Goal: Task Accomplishment & Management: Complete application form

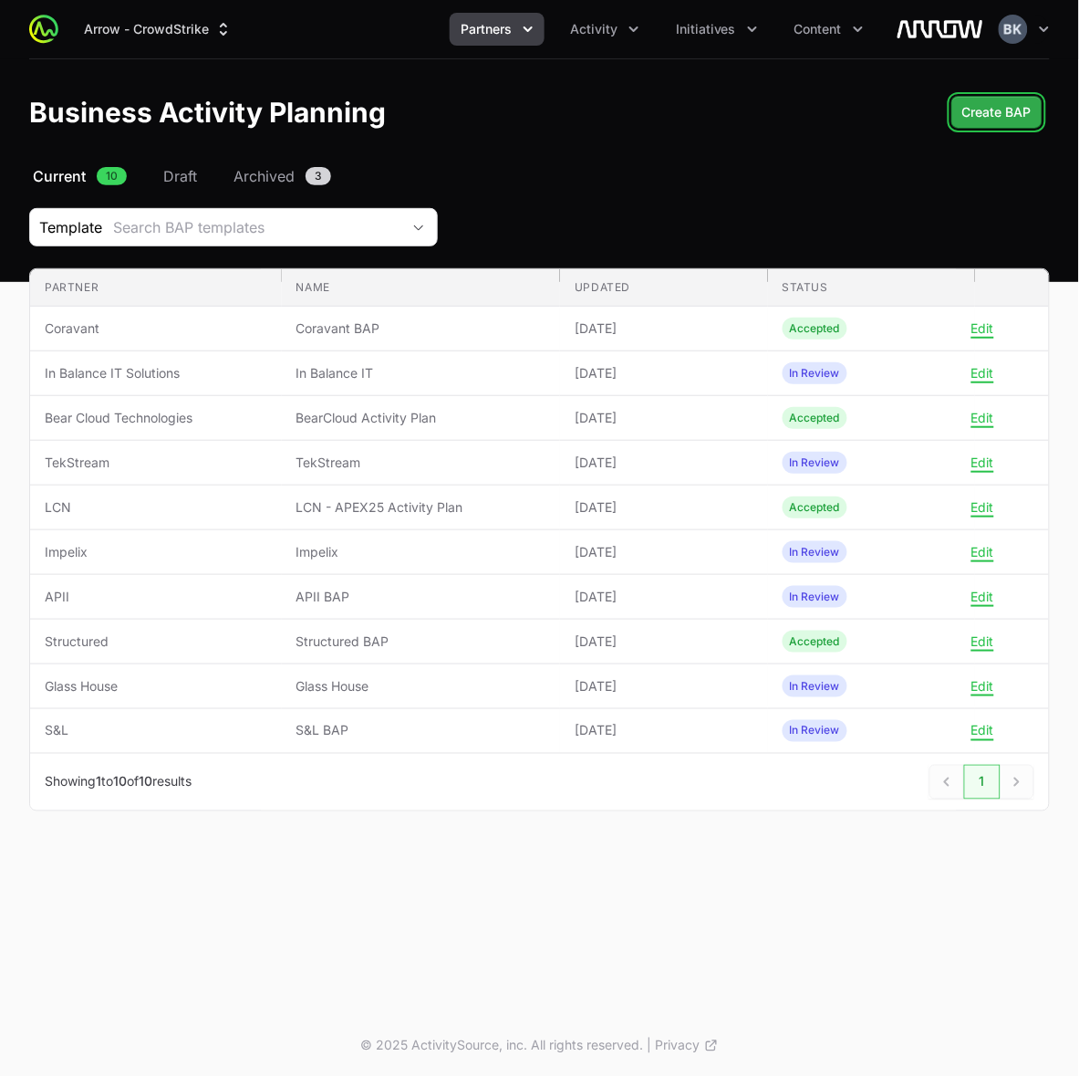
click at [979, 112] on span "Create BAP" at bounding box center [997, 112] width 69 height 22
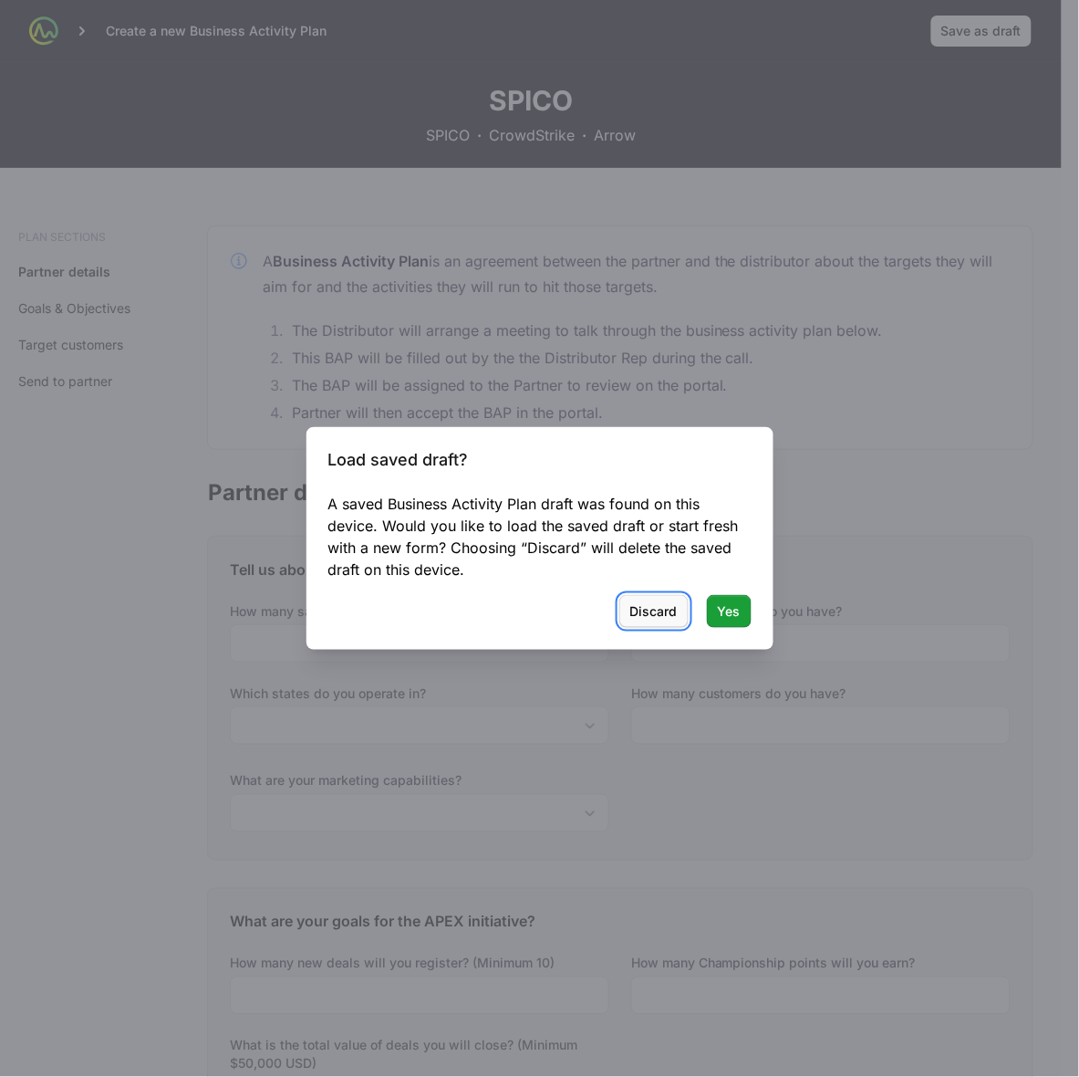
click at [657, 616] on span "Discard" at bounding box center [654, 611] width 47 height 22
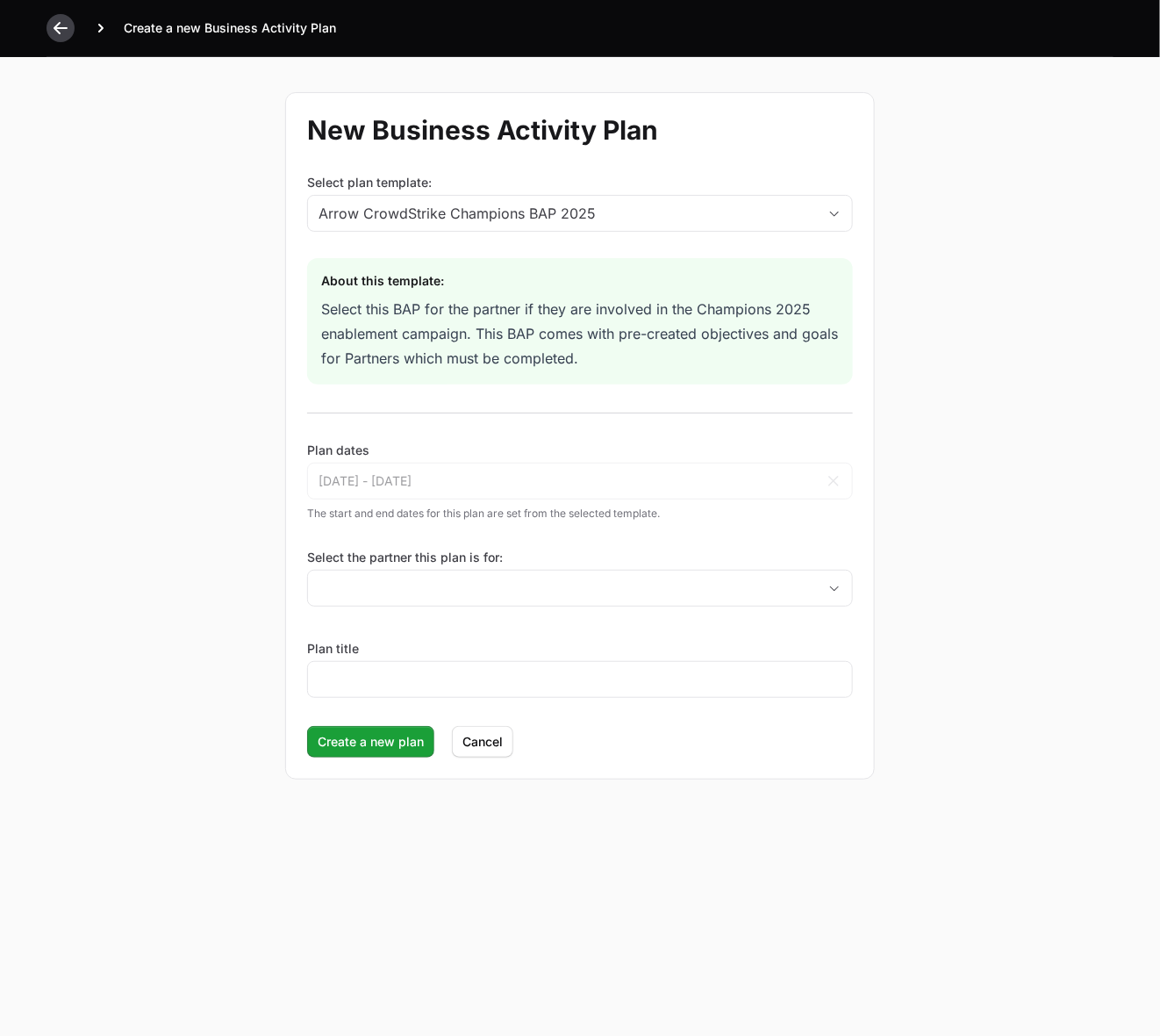
click at [57, 22] on icon at bounding box center [61, 28] width 17 height 17
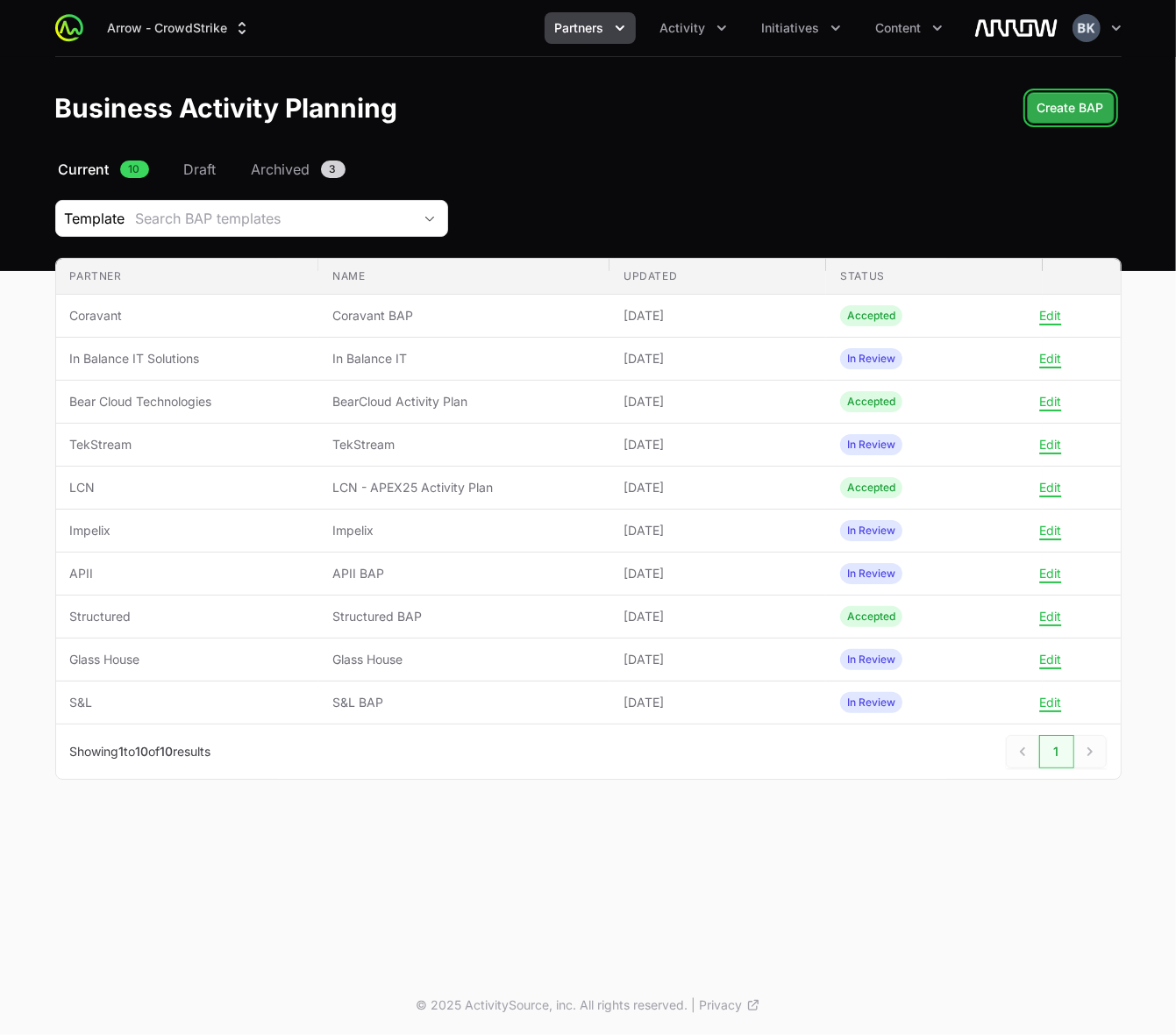
click at [1037, 102] on span "Create BAP" at bounding box center [1069, 108] width 66 height 21
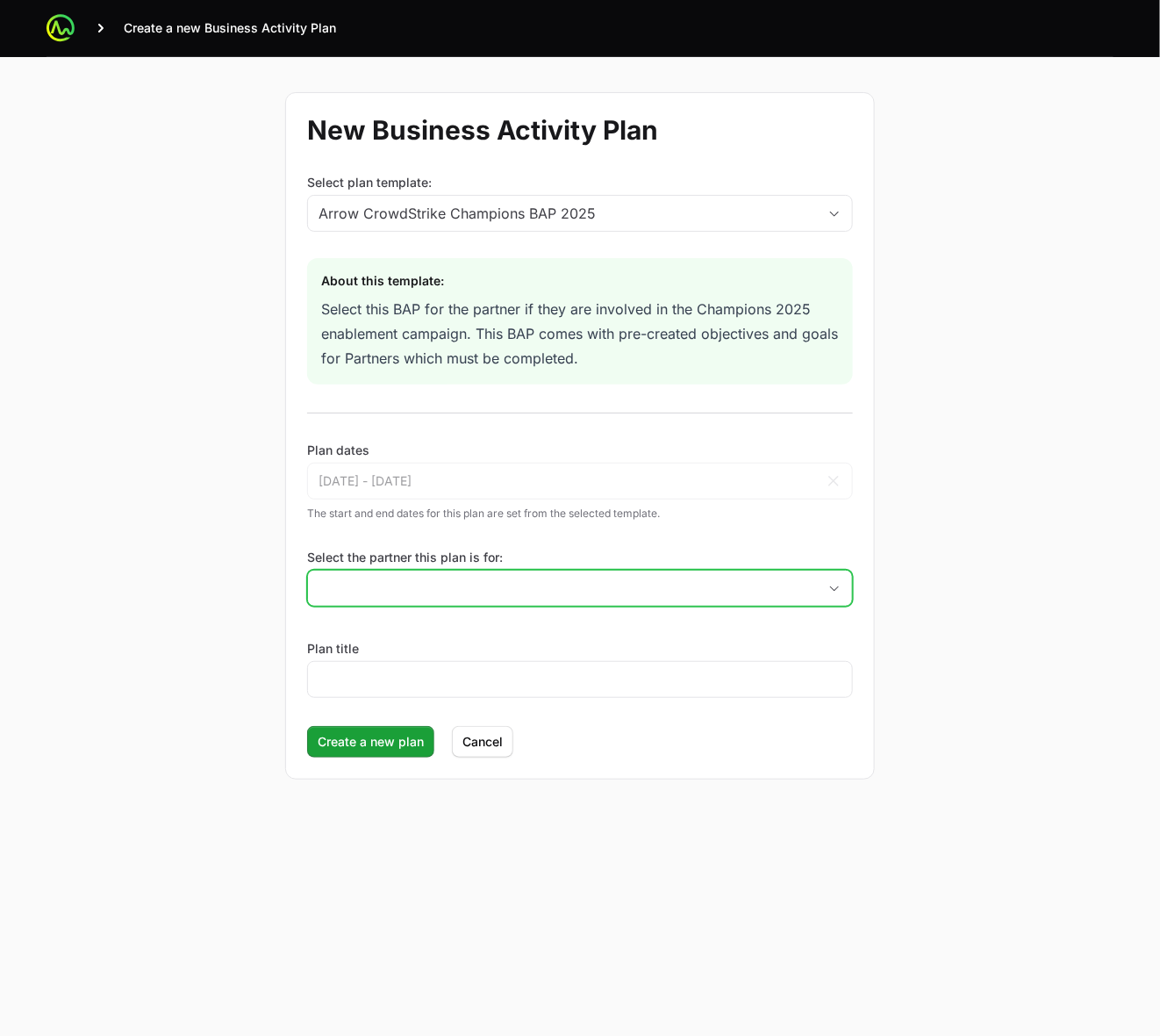
click at [430, 590] on input "Select the partner this plan is for:" at bounding box center [562, 588] width 509 height 35
type input "Shieldient"
click at [225, 625] on div "New Business Activity Plan Select plan template: Arrow CrowdStrike Champions BA…" at bounding box center [580, 435] width 1123 height 757
click at [989, 567] on div "New Business Activity Plan Select plan template: Arrow CrowdStrike Champions BA…" at bounding box center [580, 435] width 1123 height 757
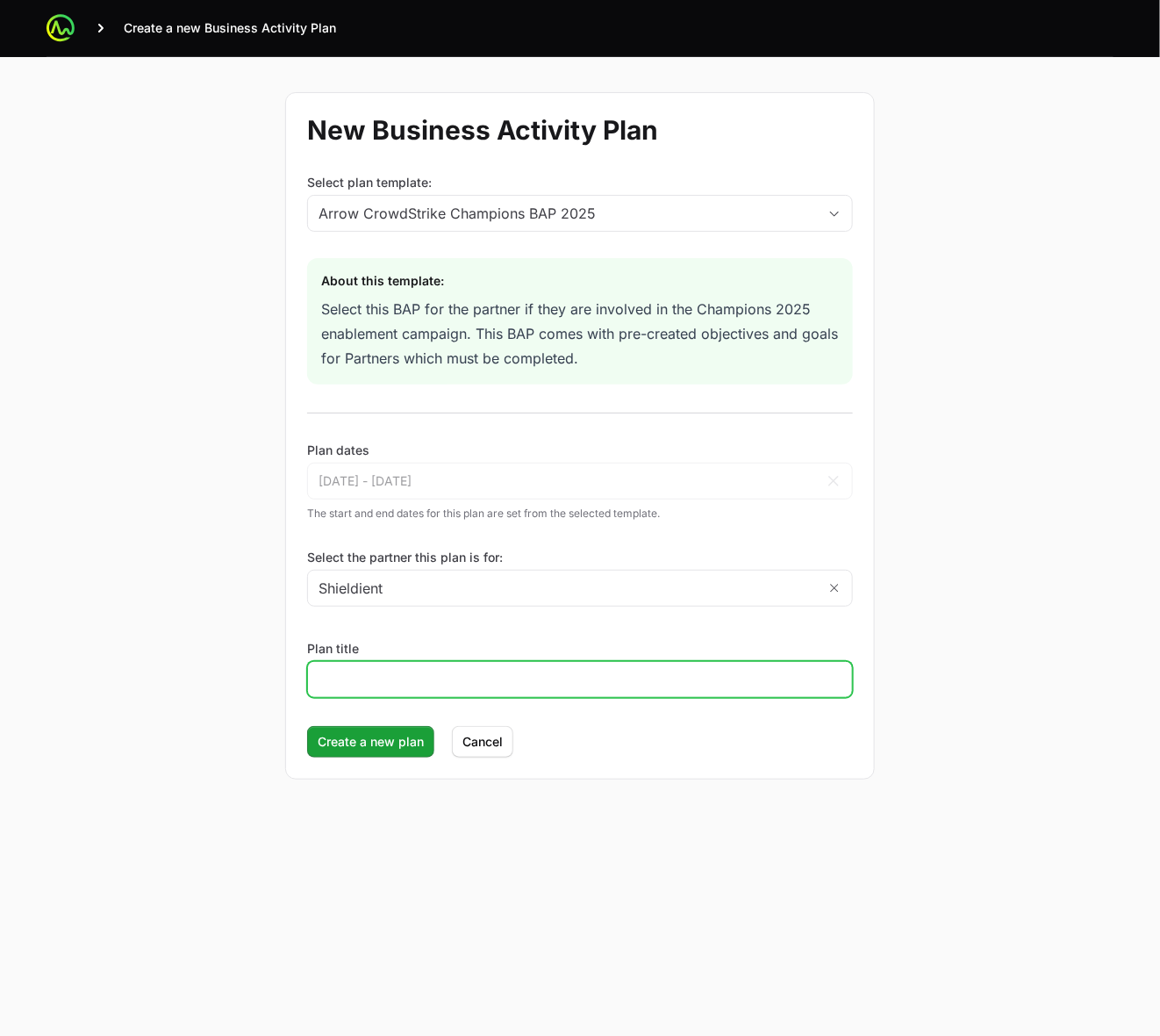
click at [419, 673] on input "Plan title" at bounding box center [580, 679] width 523 height 21
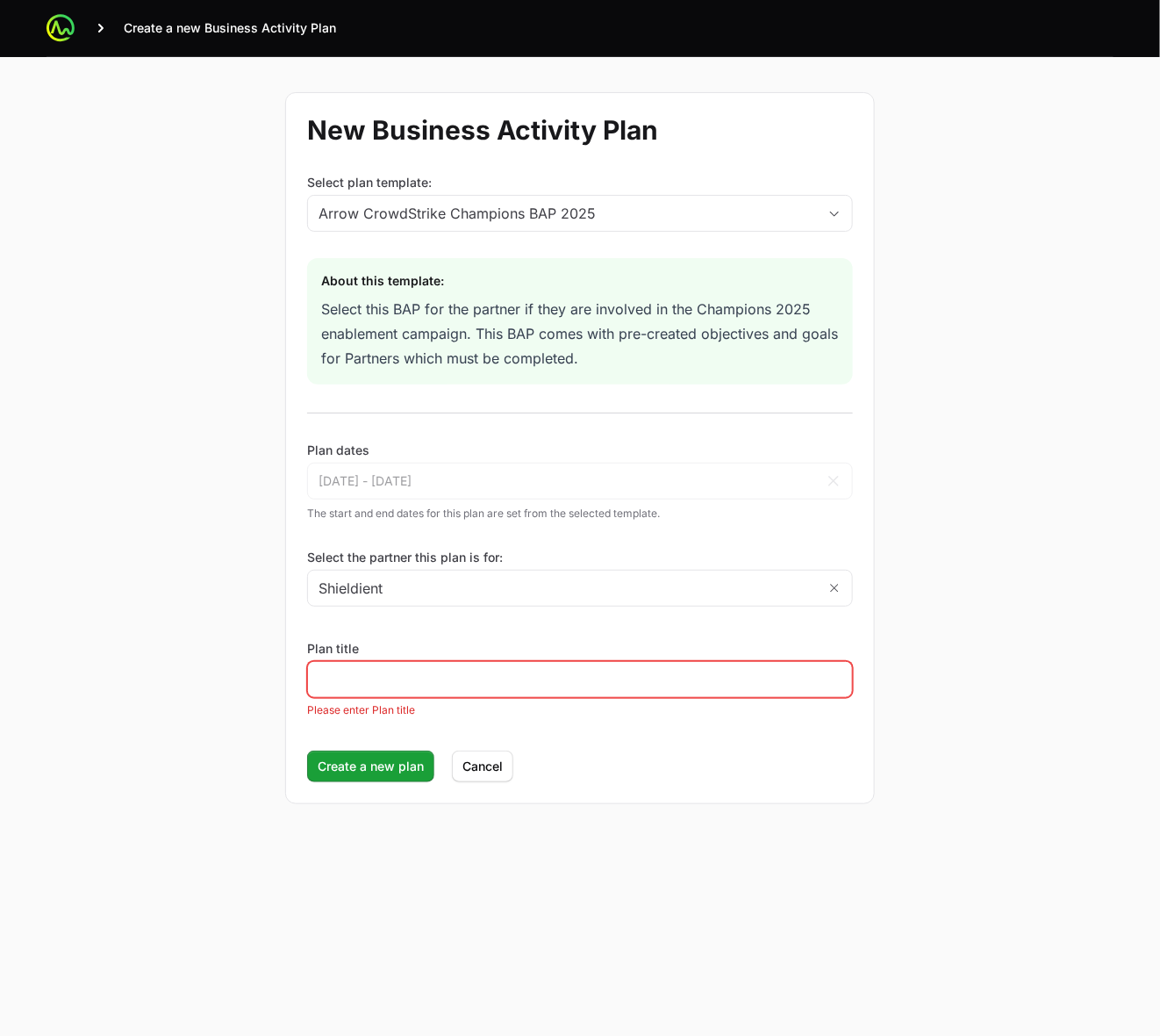
click at [267, 637] on div "New Business Activity Plan Select plan template: Arrow CrowdStrike Champions BA…" at bounding box center [580, 447] width 1123 height 782
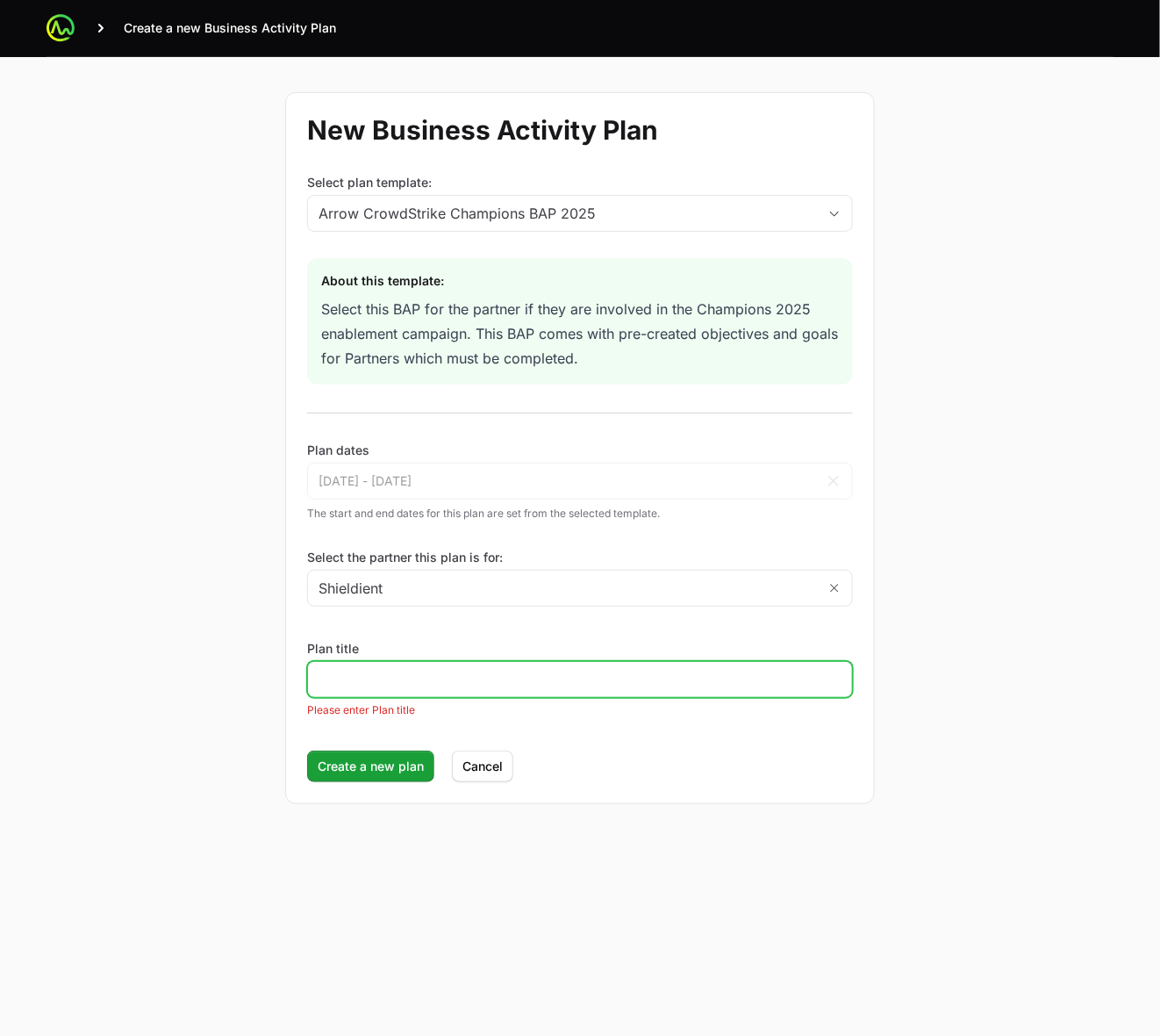
click at [409, 686] on input "Plan title" at bounding box center [580, 679] width 523 height 21
click at [627, 685] on input "Plan title" at bounding box center [580, 679] width 523 height 21
click at [479, 686] on input "Plan title" at bounding box center [580, 679] width 523 height 21
type input "Shieldient"
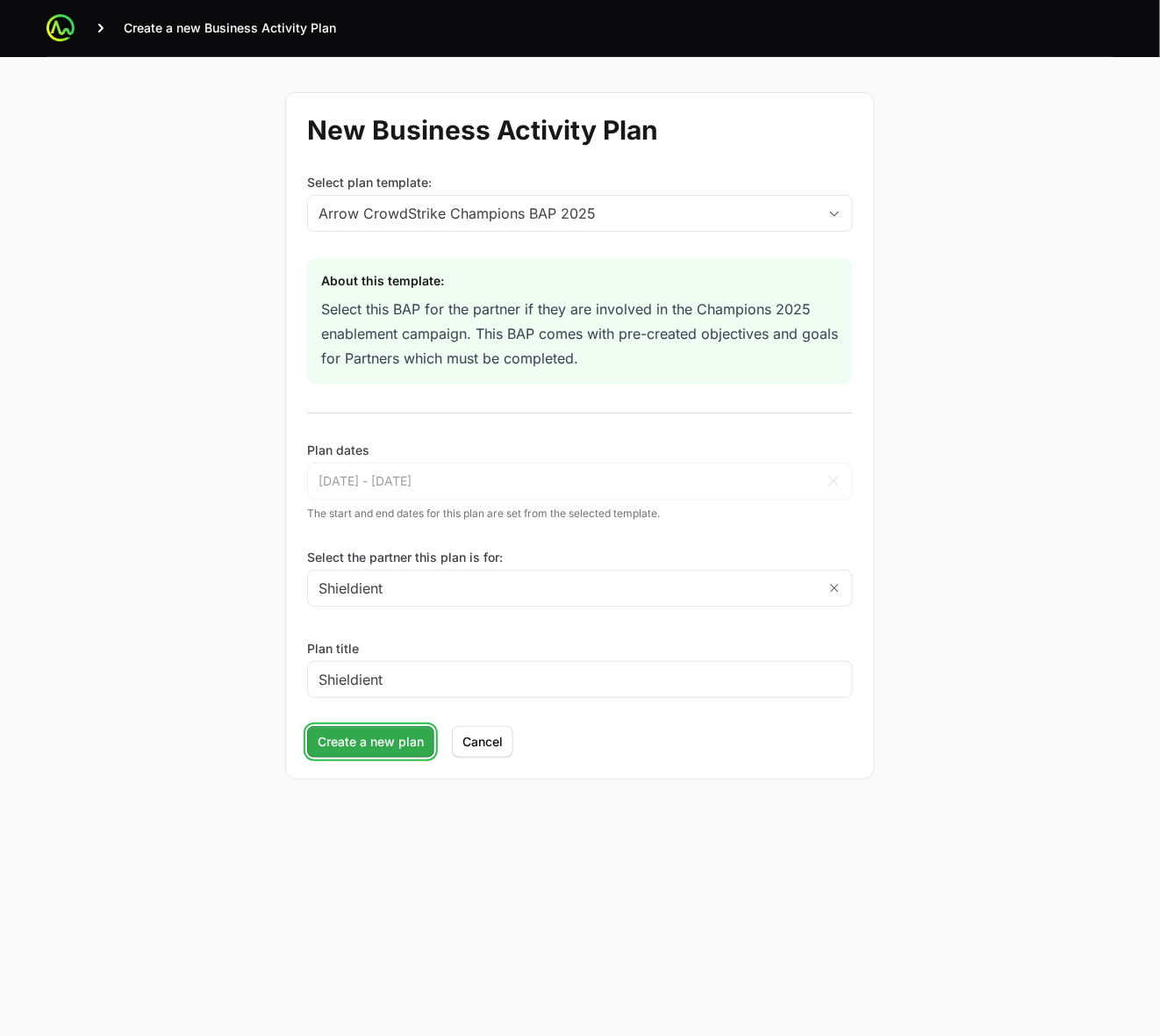
click at [402, 739] on span "Create a new plan" at bounding box center [370, 742] width 106 height 21
